Goal: Check status

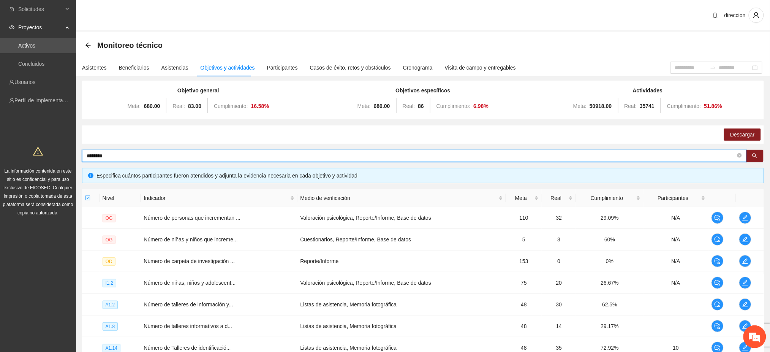
drag, startPoint x: 119, startPoint y: 156, endPoint x: 76, endPoint y: 156, distance: 43.3
click at [76, 156] on section "Solicitudes Proyectos Activos Concluidos Usuarios Perfil de implementadora La i…" at bounding box center [385, 248] width 770 height 496
click at [123, 155] on input "text" at bounding box center [411, 155] width 649 height 8
type input "***"
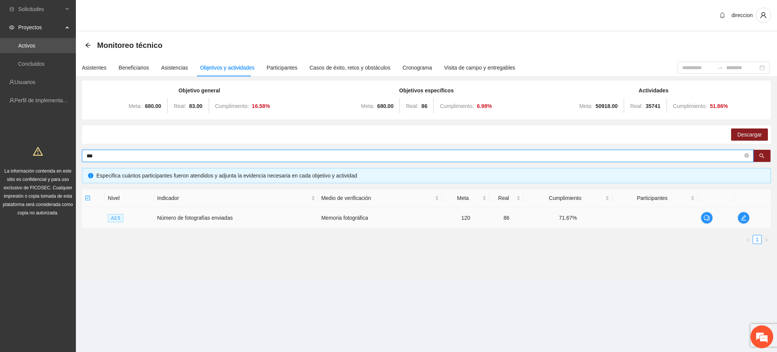
click at [119, 216] on span "A3.5" at bounding box center [116, 218] width 16 height 8
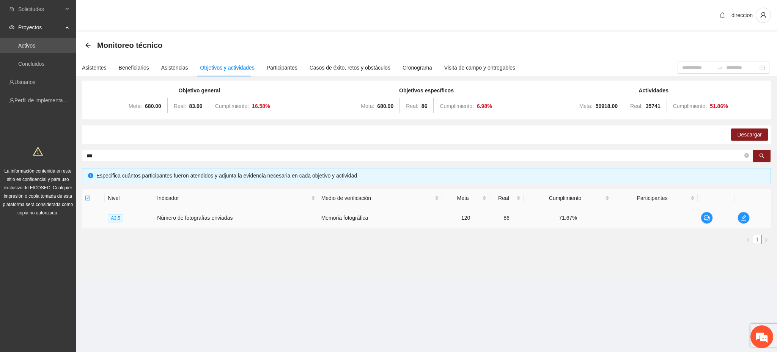
click at [217, 219] on td "Número de fotografías enviadas" at bounding box center [236, 218] width 164 height 22
click at [746, 219] on icon "edit" at bounding box center [744, 217] width 6 height 6
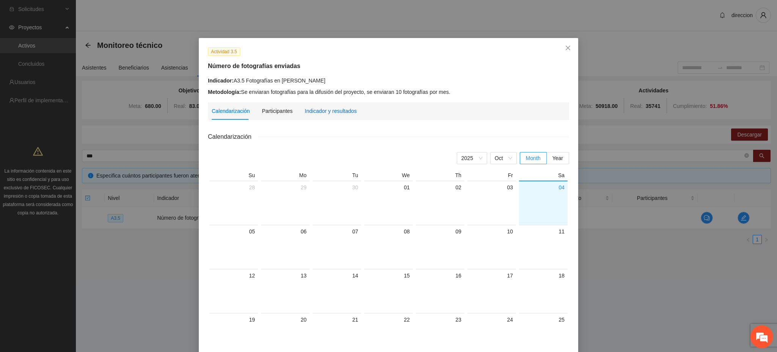
click at [310, 110] on div "Indicador y resultados" at bounding box center [331, 111] width 52 height 8
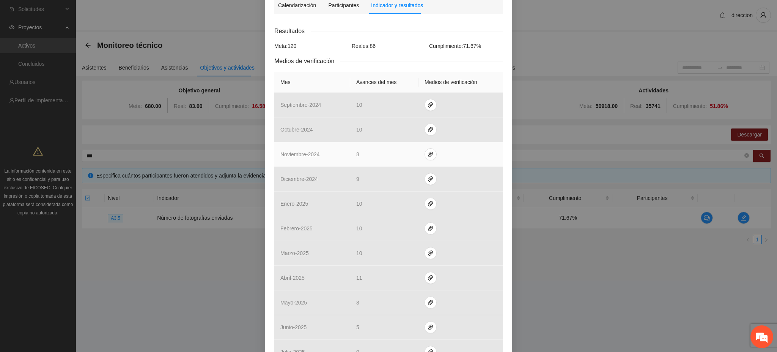
scroll to position [216, 0]
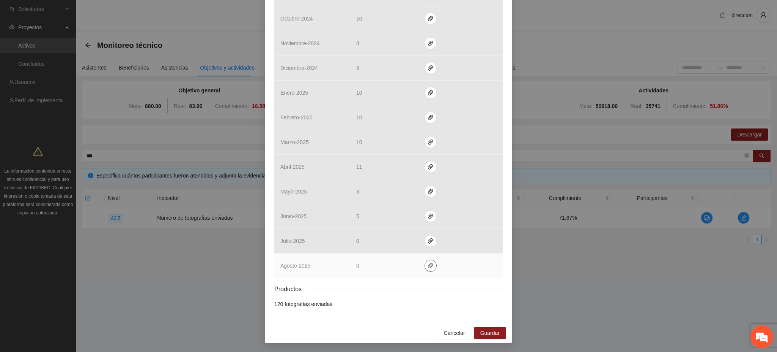
click at [429, 268] on icon "paper-clip" at bounding box center [431, 265] width 5 height 5
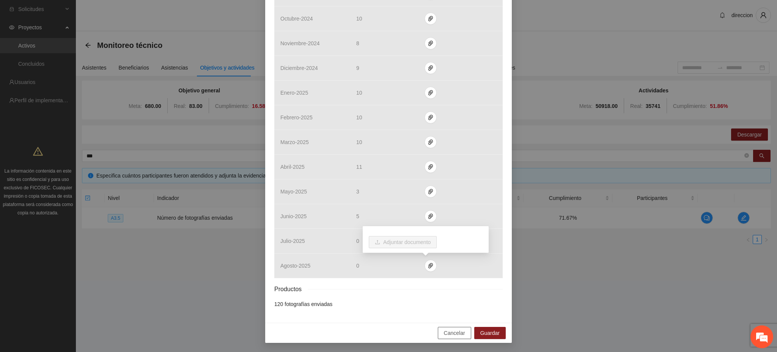
click at [446, 332] on span "Cancelar" at bounding box center [454, 332] width 21 height 8
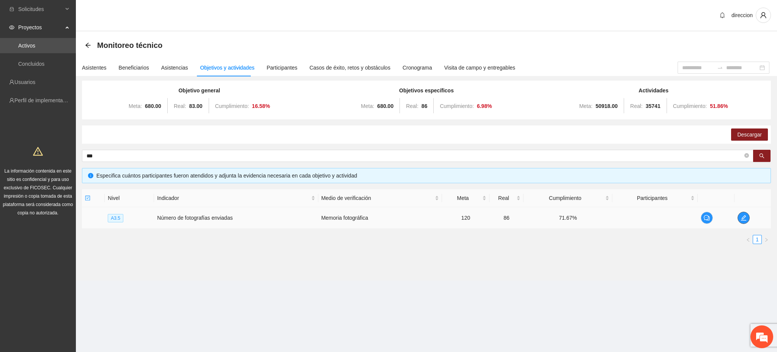
click at [746, 219] on icon "edit" at bounding box center [744, 217] width 6 height 6
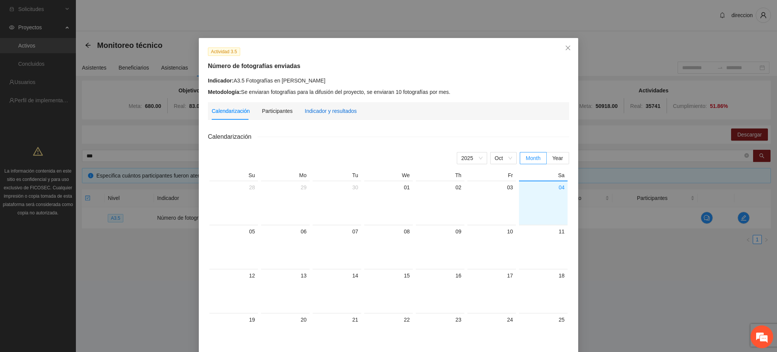
click at [323, 115] on div "Indicador y resultados" at bounding box center [331, 111] width 52 height 8
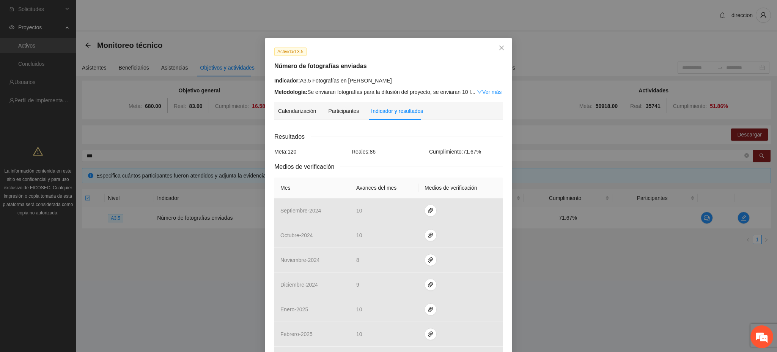
scroll to position [216, 0]
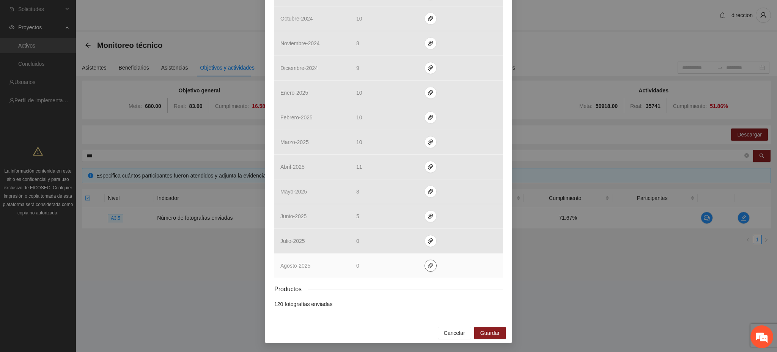
click at [429, 266] on icon "paper-clip" at bounding box center [431, 265] width 5 height 5
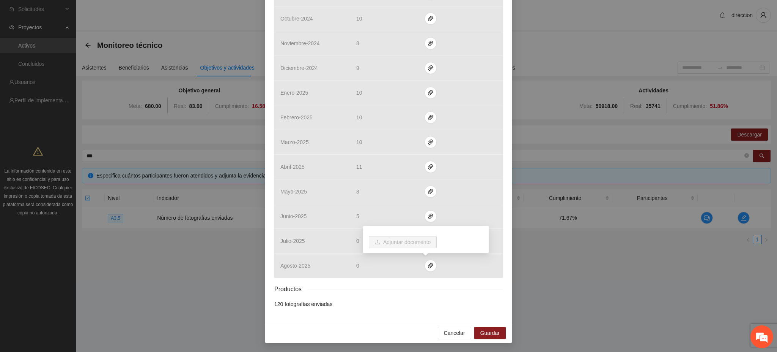
click at [408, 299] on div "Resultados Meta: 120 Reales: 86 Cumplimiento: 71.67 % Medios de verificación Me…" at bounding box center [388, 111] width 229 height 393
click at [446, 332] on span "Cancelar" at bounding box center [454, 332] width 21 height 8
